Goal: Use online tool/utility: Utilize a website feature to perform a specific function

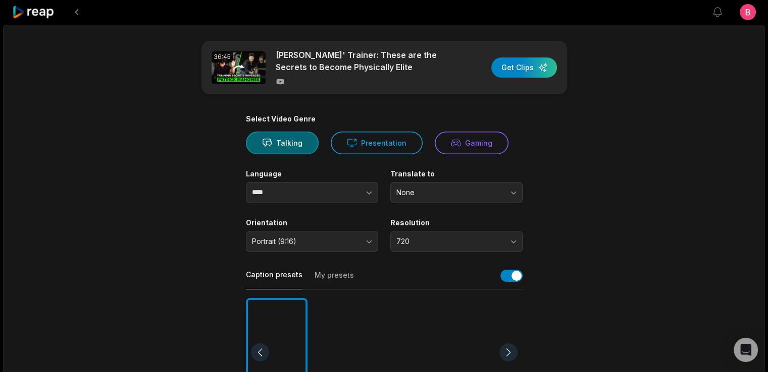
click at [180, 228] on main "36:45 [PERSON_NAME]' Trainer: These are the Secrets to Become Physically Elite …" at bounding box center [384, 350] width 489 height 618
click at [144, 113] on main "36:45 [PERSON_NAME]' Trainer: These are the Secrets to Become Physically Elite …" at bounding box center [384, 350] width 489 height 618
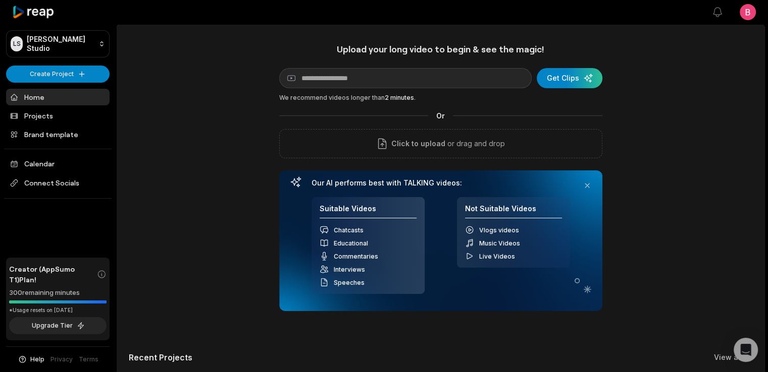
click at [149, 127] on div "Upload your long video to begin & see the magic! YouTube link Get Clips We reco…" at bounding box center [441, 281] width 648 height 476
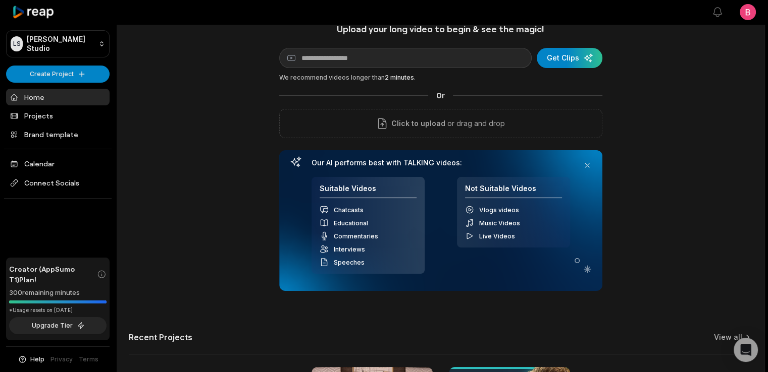
scroll to position [40, 0]
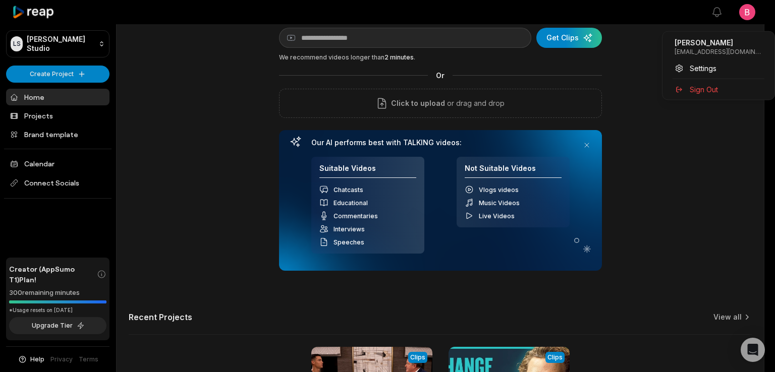
click at [741, 18] on html "[PERSON_NAME] Studio Create Project Home Projects Brand template Calendar Conne…" at bounding box center [387, 146] width 775 height 372
click at [623, 72] on html "[PERSON_NAME] Studio Create Project Home Projects Brand template Calendar Conne…" at bounding box center [387, 146] width 775 height 372
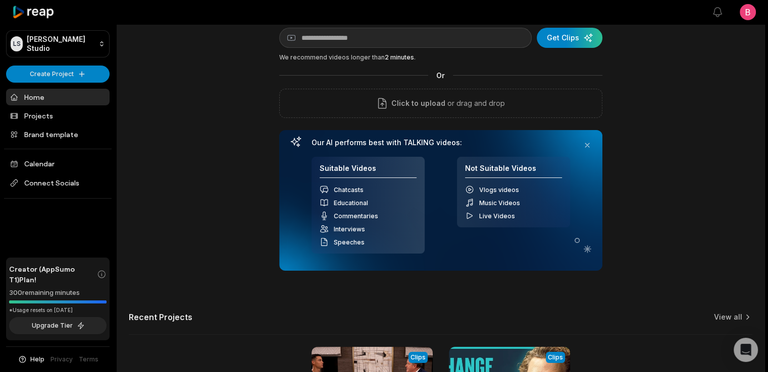
scroll to position [175, 0]
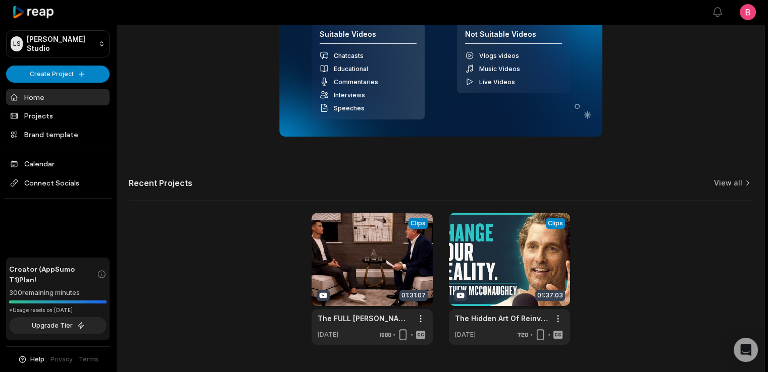
click at [587, 118] on icon at bounding box center [586, 115] width 5 height 5
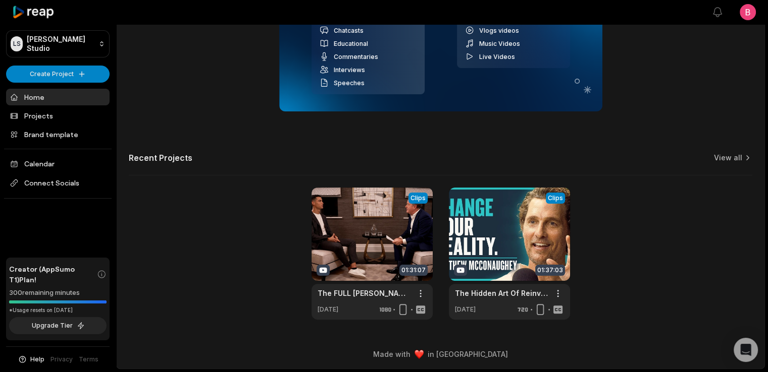
scroll to position [0, 0]
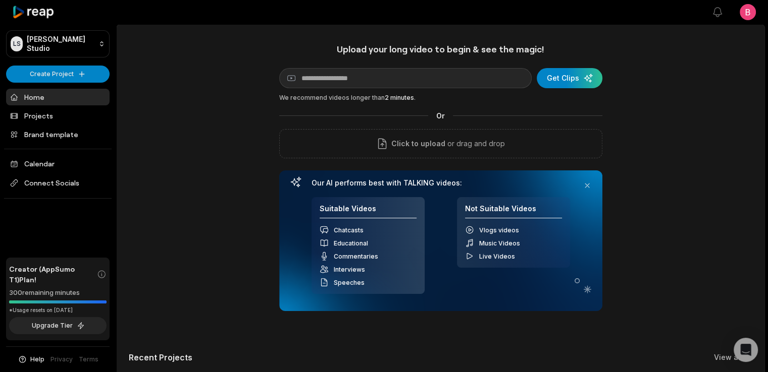
click at [663, 96] on div "Upload your long video to begin & see the magic! YouTube link Get Clips We reco…" at bounding box center [441, 281] width 648 height 476
click at [192, 237] on div "Upload your long video to begin & see the magic! YouTube link Get Clips We reco…" at bounding box center [441, 281] width 648 height 476
